Goal: Understand site structure: Grasp the organization and layout of the website

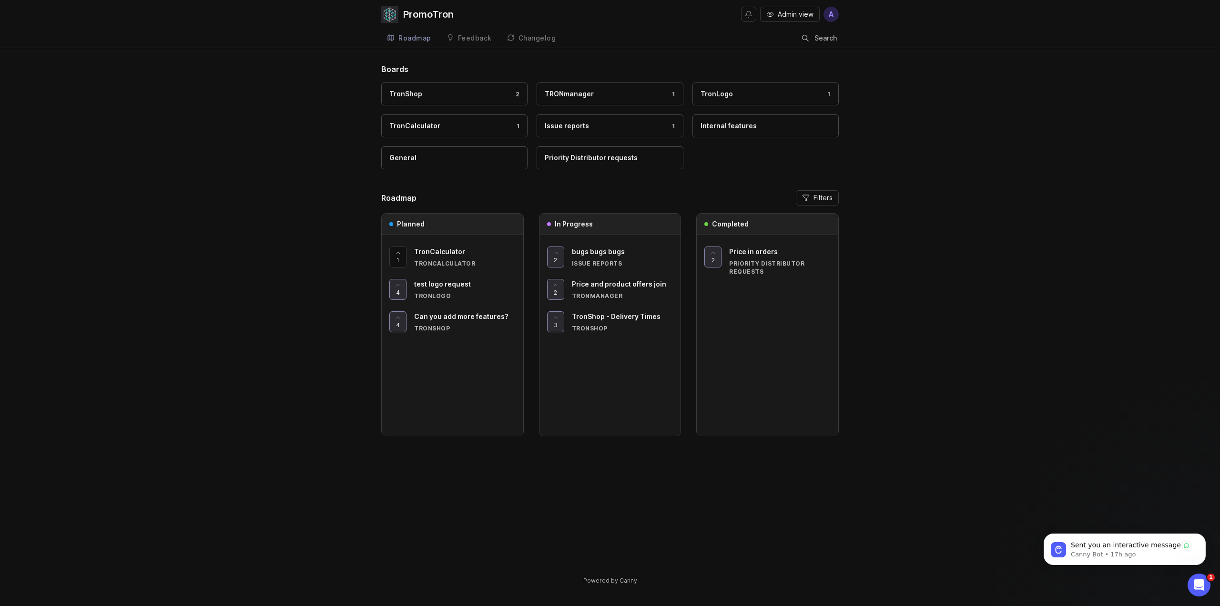
click at [459, 31] on link "Feedback" at bounding box center [469, 39] width 57 height 20
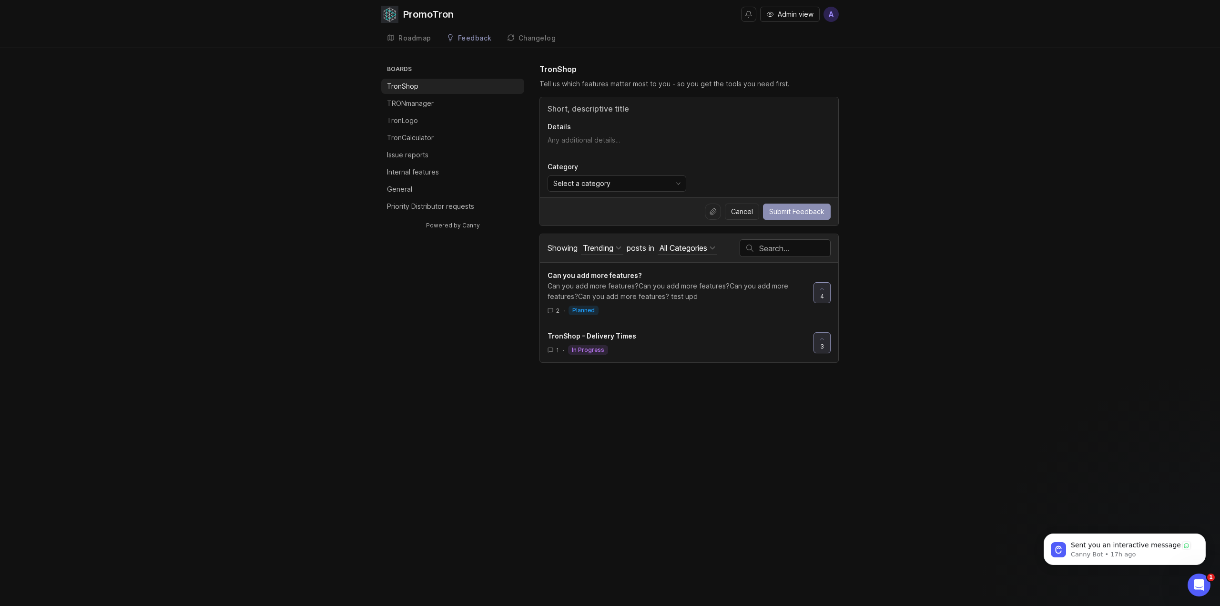
click at [426, 13] on div "PromoTron" at bounding box center [428, 15] width 51 height 10
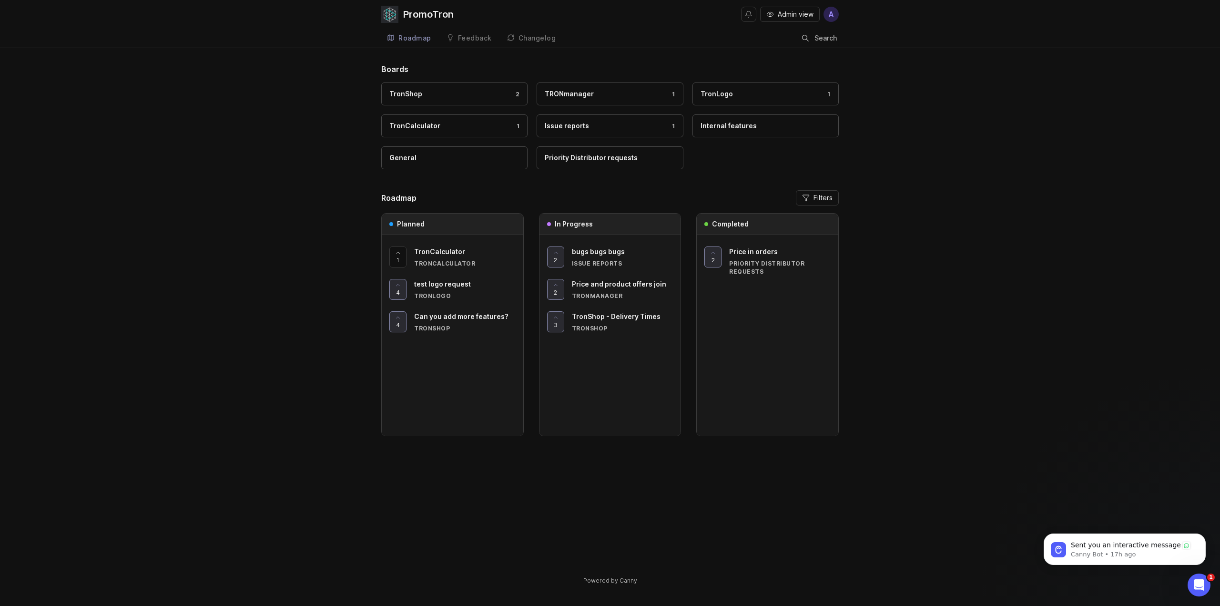
click at [795, 19] on span "Admin view" at bounding box center [796, 15] width 36 height 10
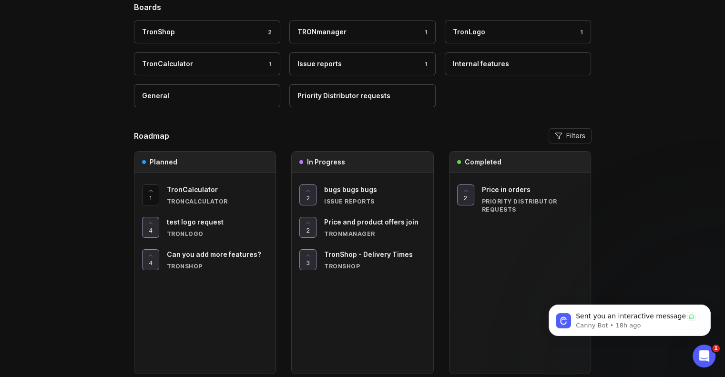
scroll to position [48, 0]
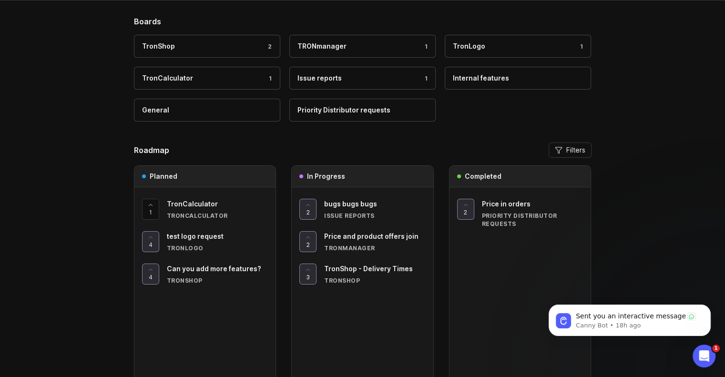
click at [570, 150] on span "Filters" at bounding box center [575, 150] width 19 height 10
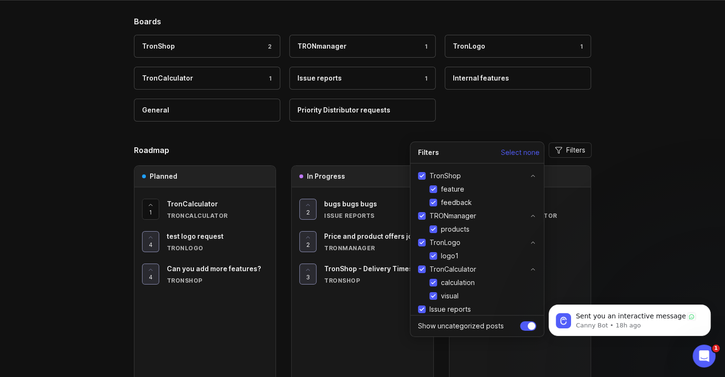
click at [534, 149] on span "Select none" at bounding box center [520, 153] width 39 height 10
checkbox input "false"
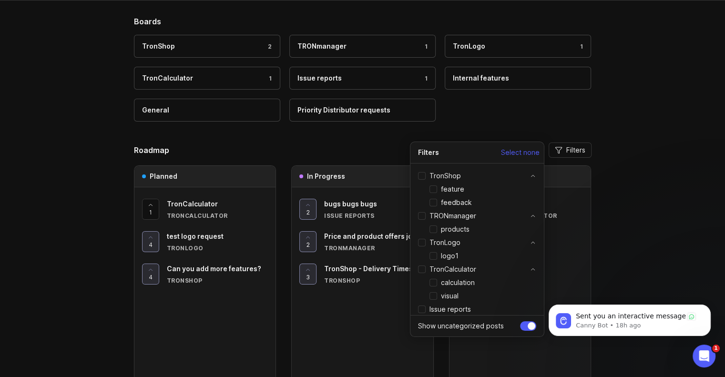
checkbox input "false"
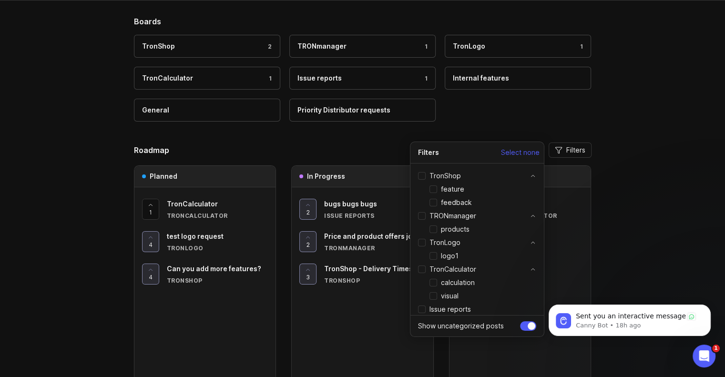
checkbox input "false"
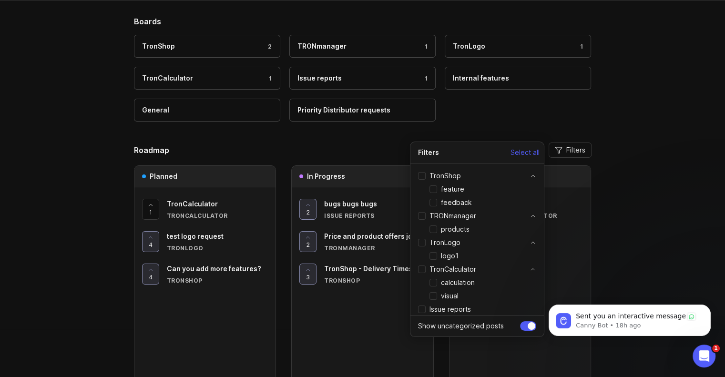
click at [432, 190] on input "feature" at bounding box center [434, 189] width 8 height 8
checkbox input "true"
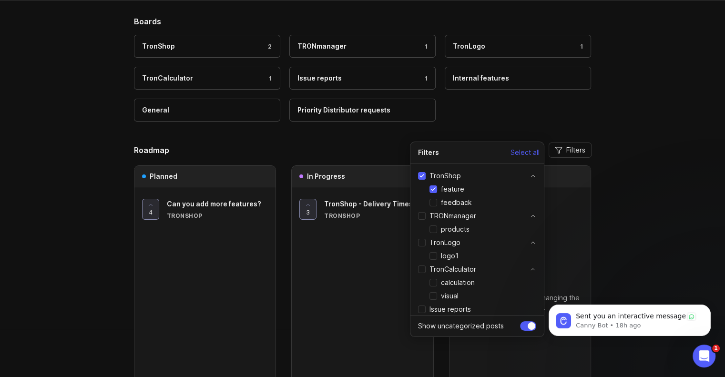
click at [513, 106] on div "TronShop 2 TRONmanager 1 TronLogo 1 TronCalculator 1 Issue reports 1 Internal f…" at bounding box center [363, 83] width 458 height 96
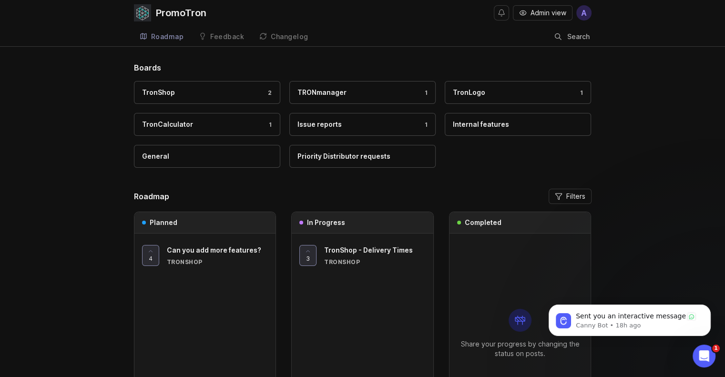
scroll to position [0, 0]
click at [279, 40] on div "Changelog" at bounding box center [290, 38] width 38 height 7
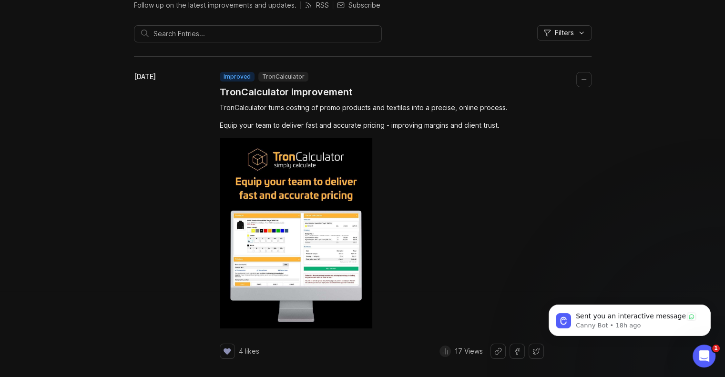
scroll to position [87, 0]
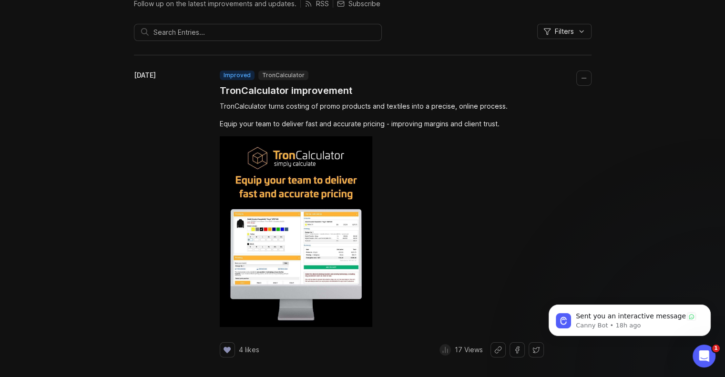
click at [571, 35] on span "Filters" at bounding box center [564, 32] width 19 height 10
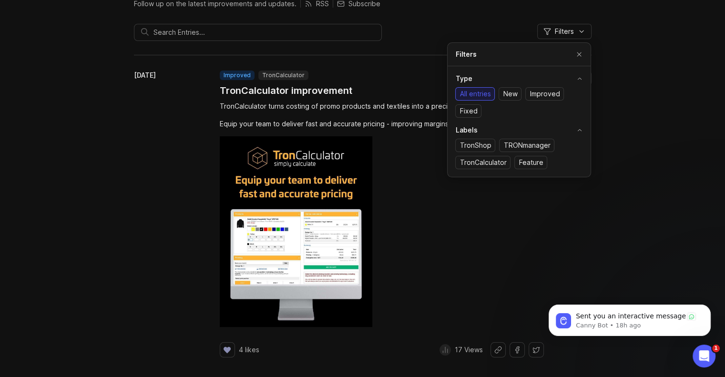
click at [646, 108] on div "Changelog Follow up on the latest improvements and updates. RSS Subscribe Filte…" at bounding box center [362, 174] width 725 height 397
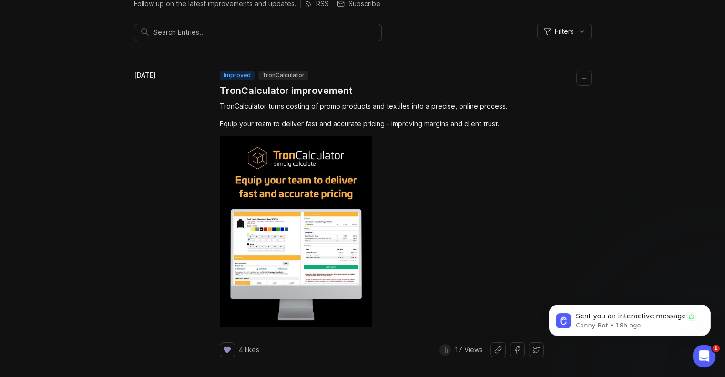
scroll to position [0, 0]
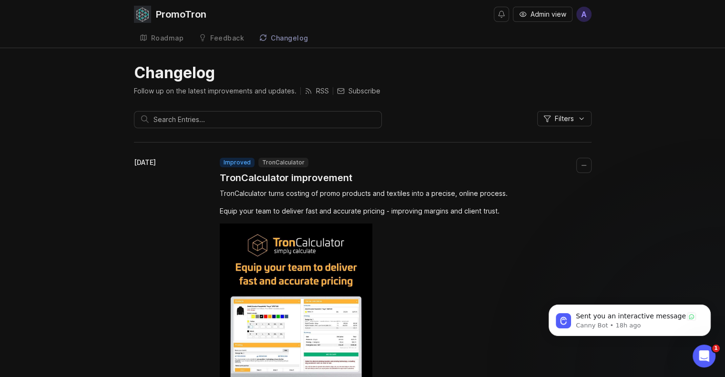
click at [224, 35] on div "Feedback" at bounding box center [227, 38] width 34 height 7
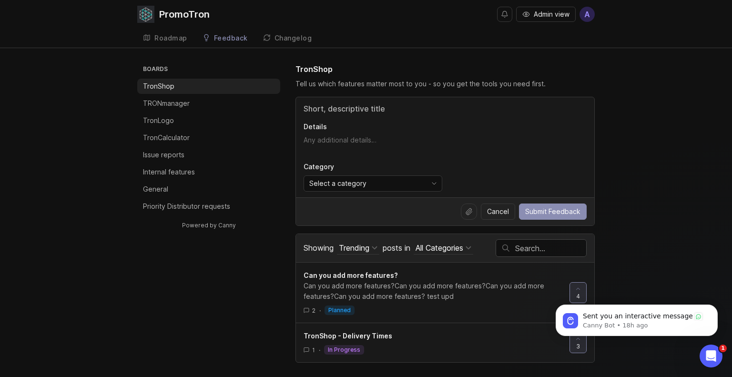
click at [193, 152] on li "Issue reports" at bounding box center [208, 154] width 143 height 15
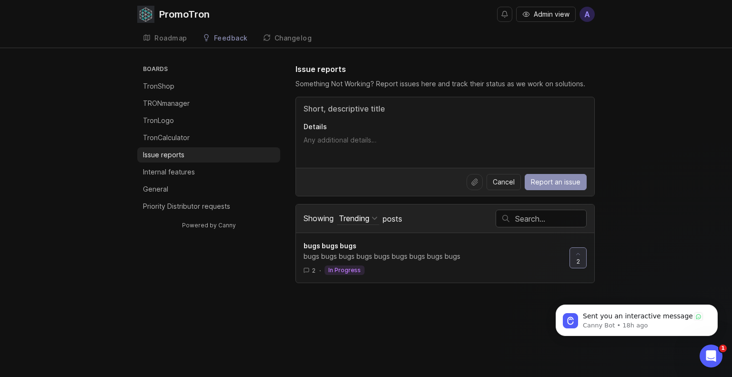
click at [168, 40] on div "Roadmap" at bounding box center [170, 38] width 33 height 7
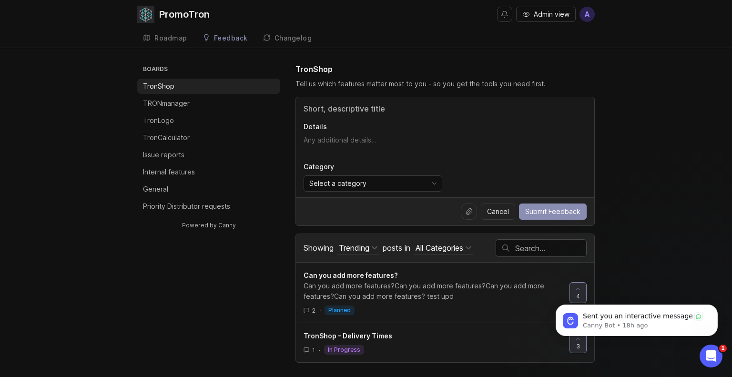
click at [303, 41] on div "Changelog" at bounding box center [294, 38] width 38 height 7
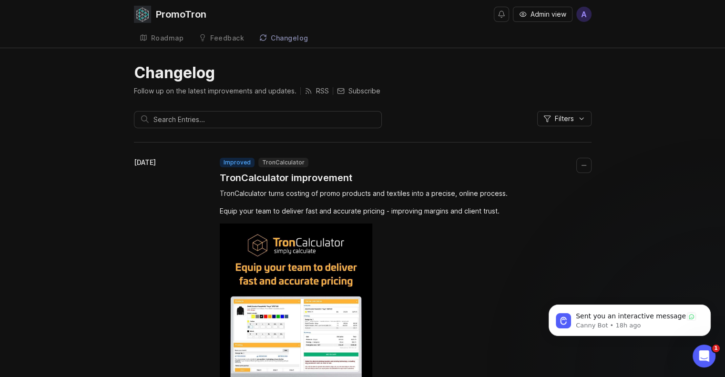
click at [580, 164] on button "Collapse changelog entry" at bounding box center [583, 165] width 15 height 15
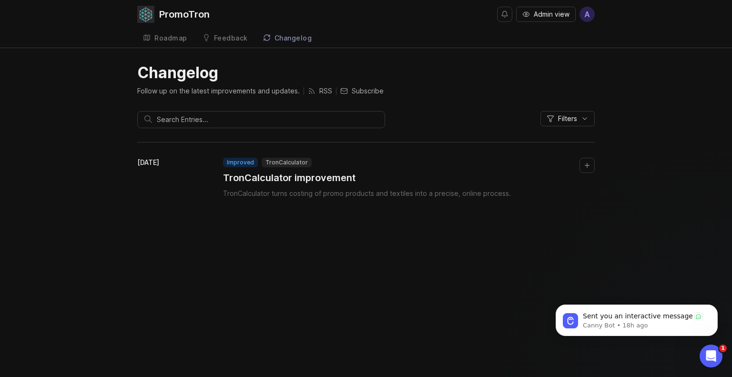
click at [588, 168] on button "Collapse changelog entry" at bounding box center [587, 165] width 15 height 15
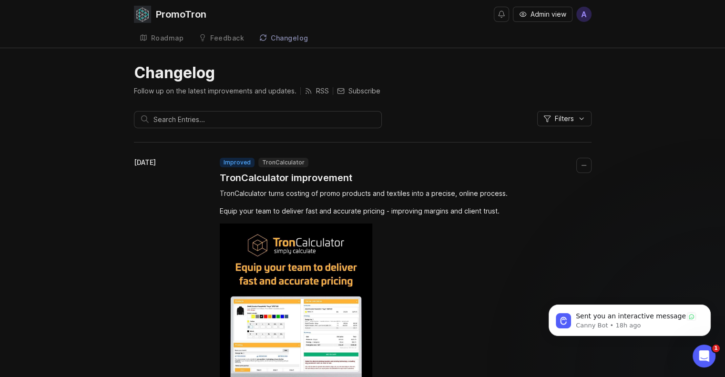
click at [147, 13] on img at bounding box center [142, 14] width 17 height 17
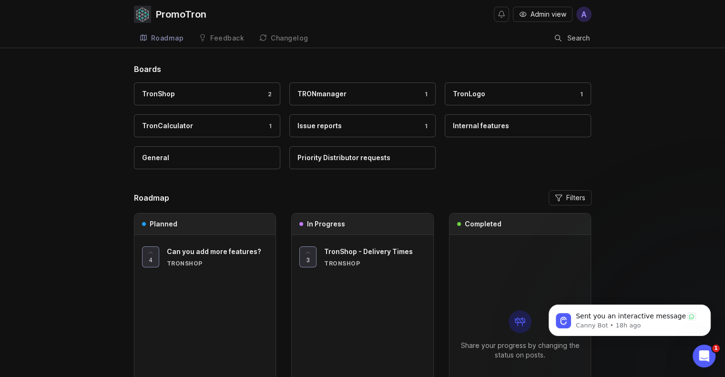
click at [141, 14] on img at bounding box center [142, 14] width 17 height 17
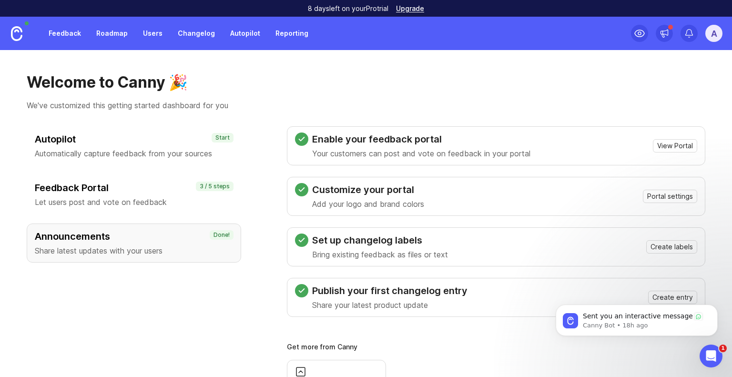
click at [112, 30] on link "Roadmap" at bounding box center [112, 33] width 43 height 17
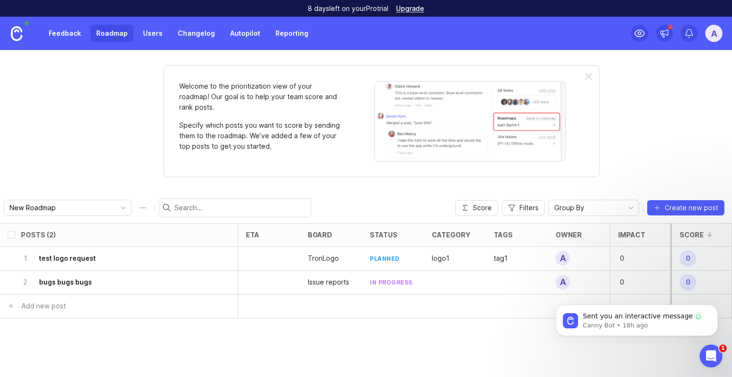
click at [116, 207] on icon "toggle icon" at bounding box center [123, 208] width 15 height 8
click at [70, 34] on link "Feedback" at bounding box center [65, 33] width 44 height 17
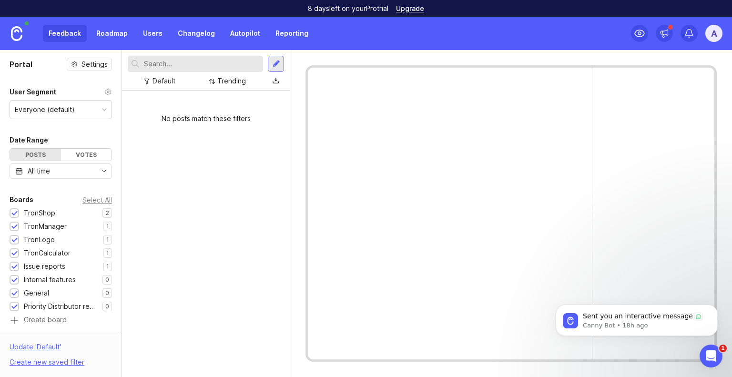
drag, startPoint x: 174, startPoint y: 37, endPoint x: 182, endPoint y: 34, distance: 8.1
click at [174, 37] on link "Changelog" at bounding box center [196, 33] width 49 height 17
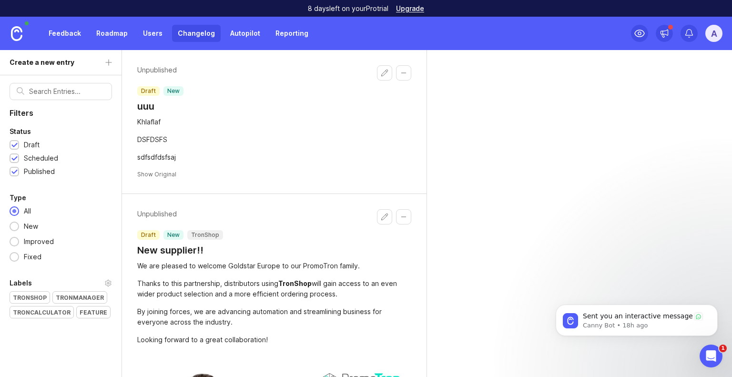
click at [171, 249] on h1 "New supplier!!" at bounding box center [180, 250] width 86 height 13
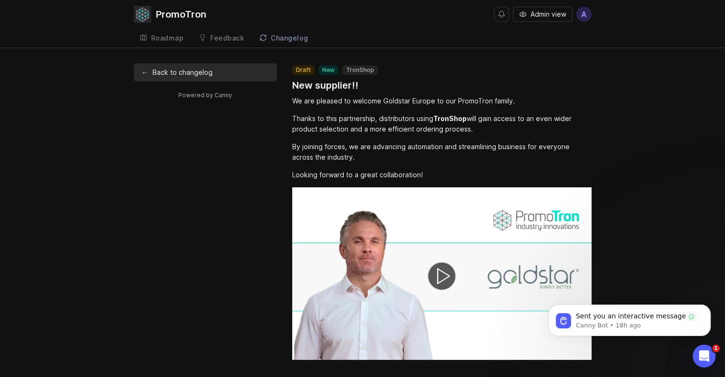
click at [156, 73] on link "← Back to changelog" at bounding box center [205, 72] width 143 height 18
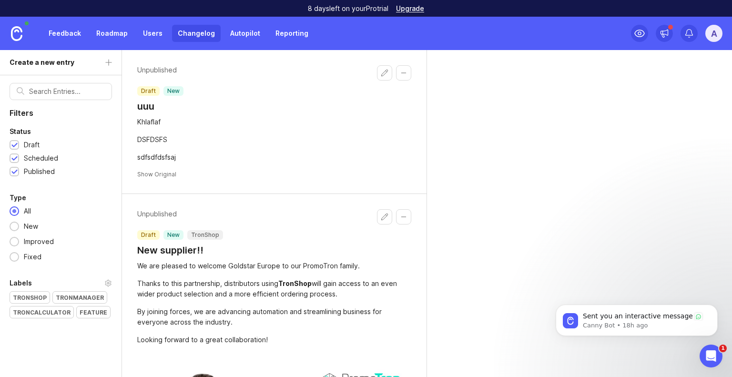
scroll to position [143, 0]
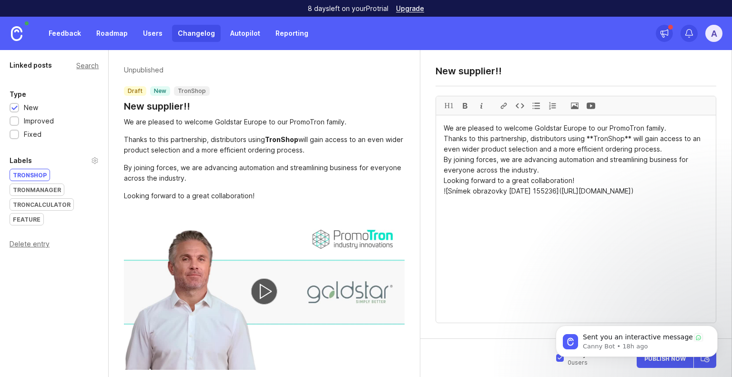
click at [198, 34] on link "Changelog" at bounding box center [196, 33] width 49 height 17
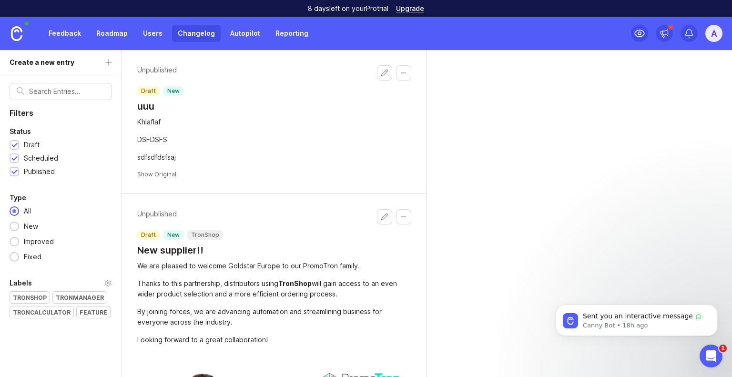
click at [295, 34] on link "Reporting" at bounding box center [292, 33] width 44 height 17
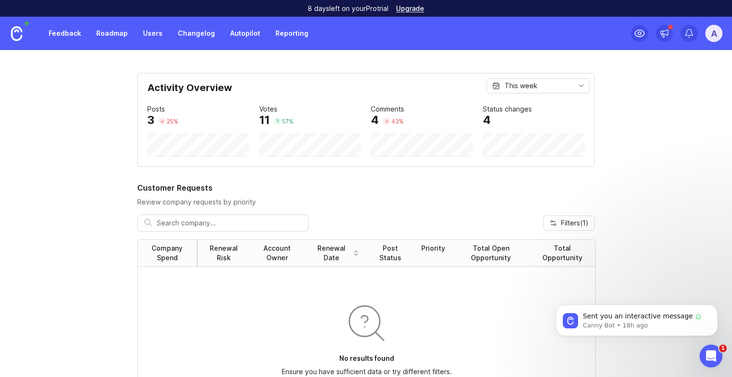
click at [226, 34] on link "Autopilot" at bounding box center [245, 33] width 41 height 17
click at [248, 34] on link "Autopilot" at bounding box center [245, 33] width 41 height 17
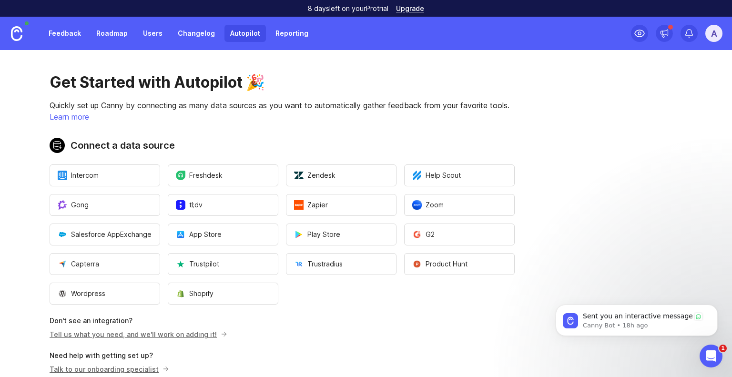
click at [154, 32] on link "Users" at bounding box center [152, 33] width 31 height 17
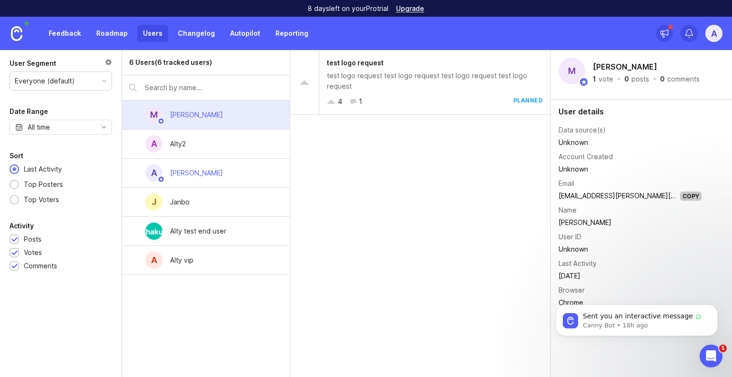
click at [122, 31] on link "Roadmap" at bounding box center [112, 33] width 43 height 17
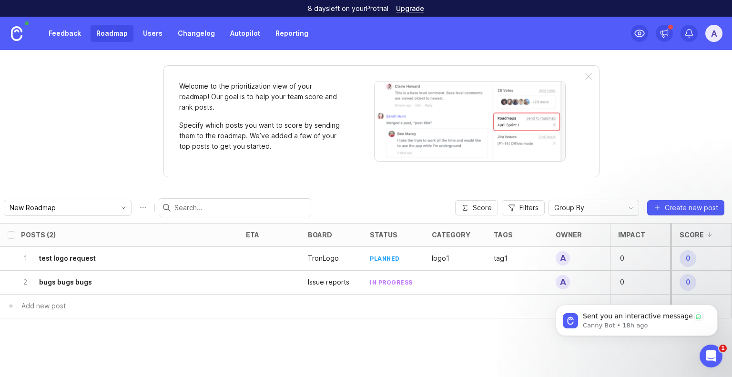
click at [72, 32] on link "Feedback" at bounding box center [65, 33] width 44 height 17
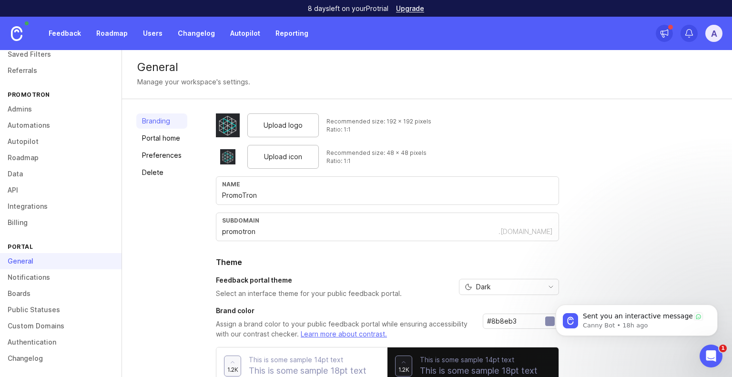
scroll to position [62, 0]
click at [43, 292] on link "Boards" at bounding box center [61, 293] width 122 height 16
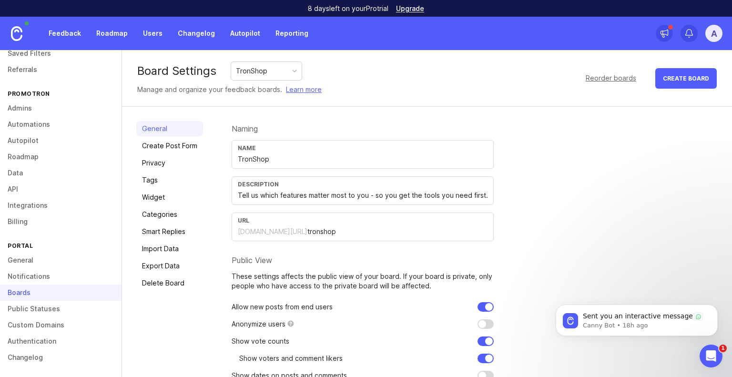
click at [286, 70] on div "TronShop" at bounding box center [266, 71] width 71 height 18
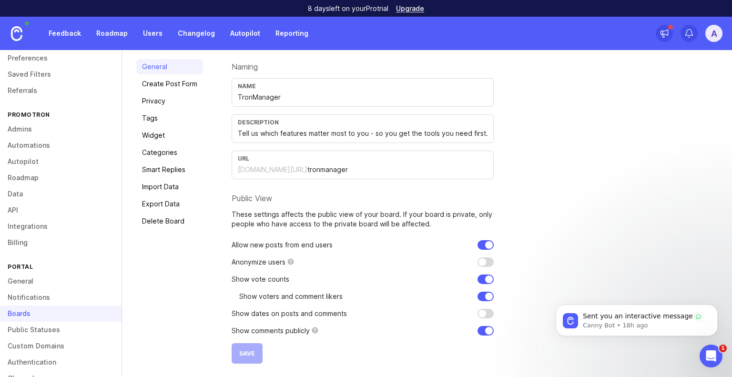
scroll to position [48, 0]
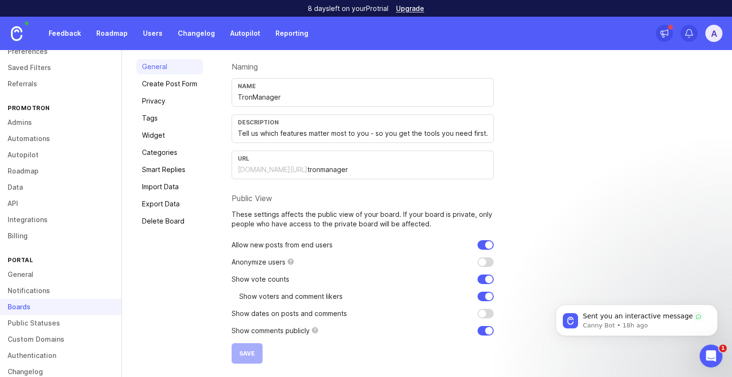
click at [47, 85] on link "Referrals" at bounding box center [61, 84] width 122 height 16
